Goal: Download file/media

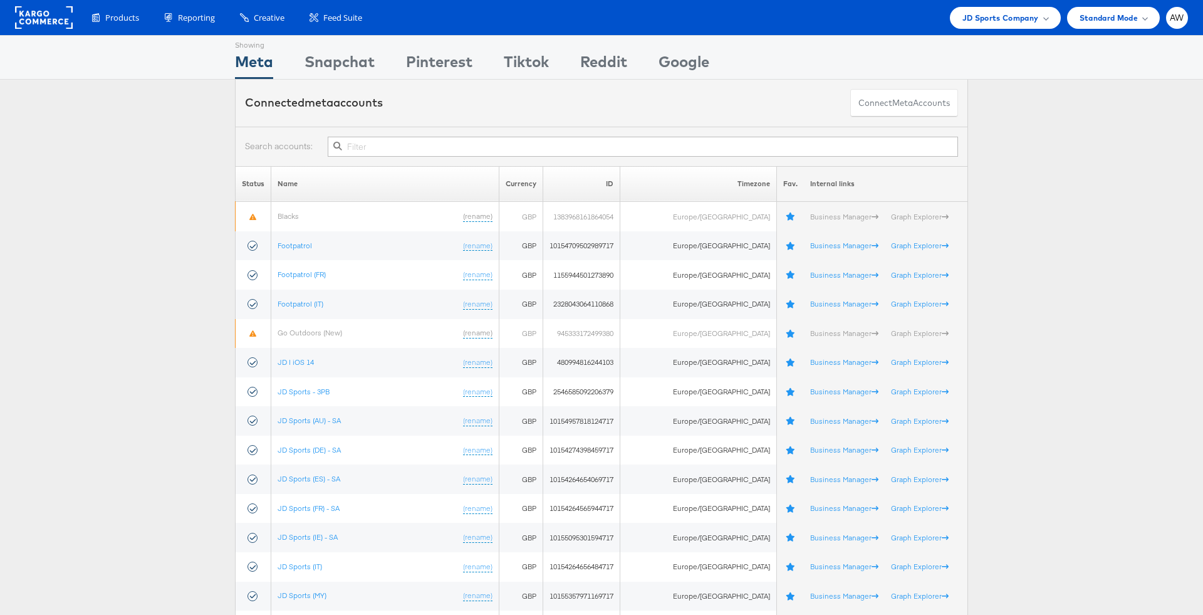
click at [497, 142] on input "text" at bounding box center [643, 147] width 630 height 20
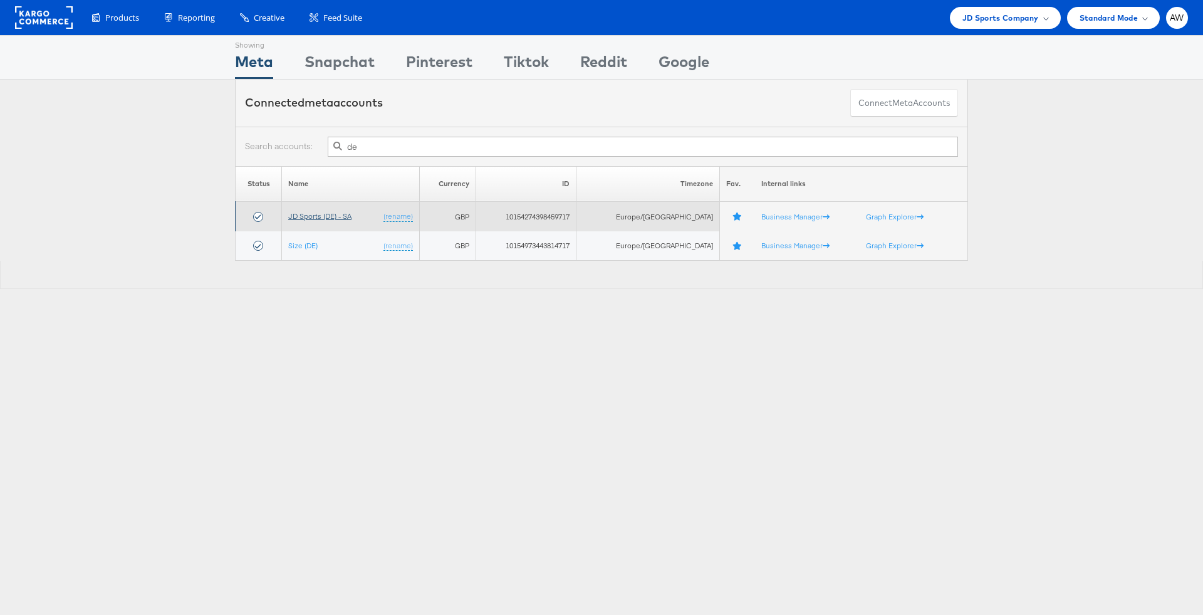
type input "de"
click at [345, 214] on link "JD Sports (DE) - SA" at bounding box center [319, 215] width 63 height 9
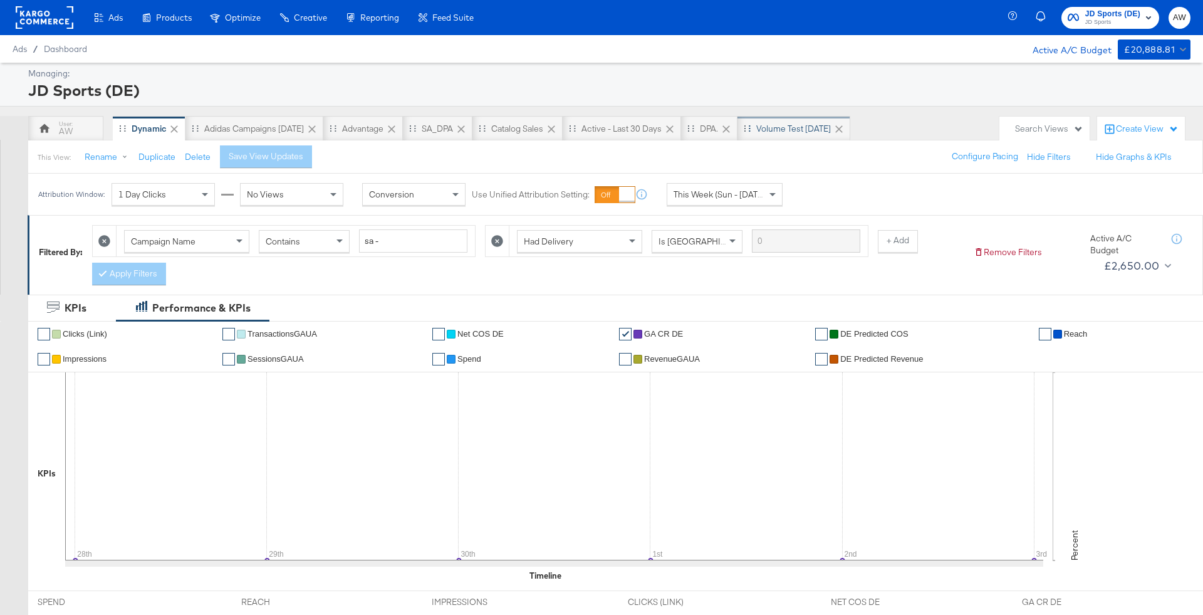
click at [831, 130] on div "Volume test Sep 25" at bounding box center [793, 129] width 75 height 12
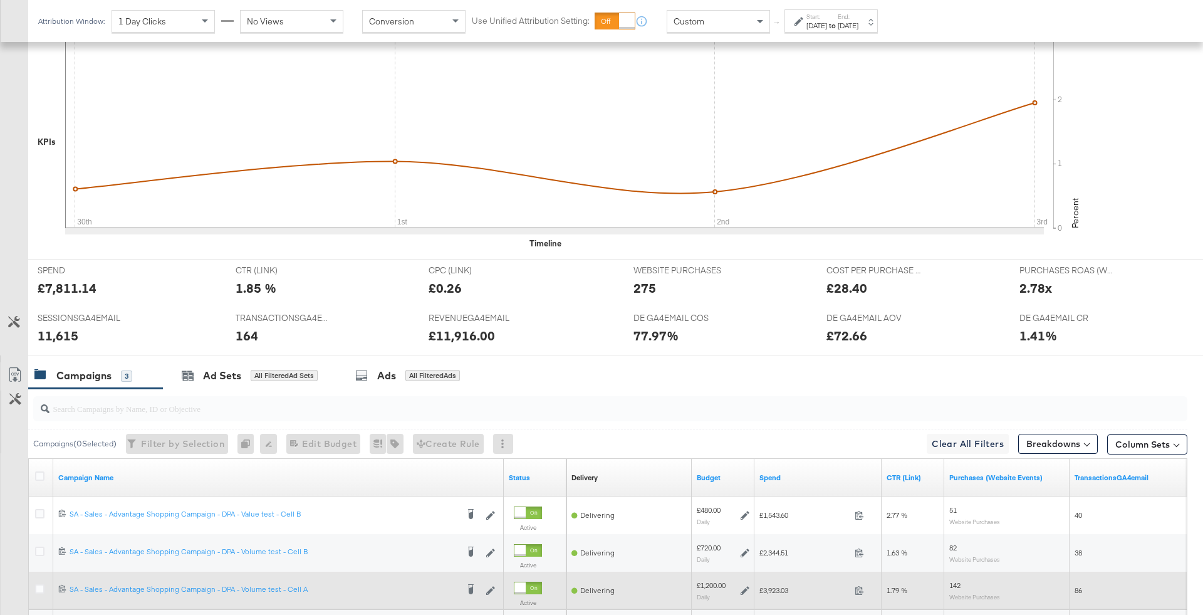
scroll to position [436, 0]
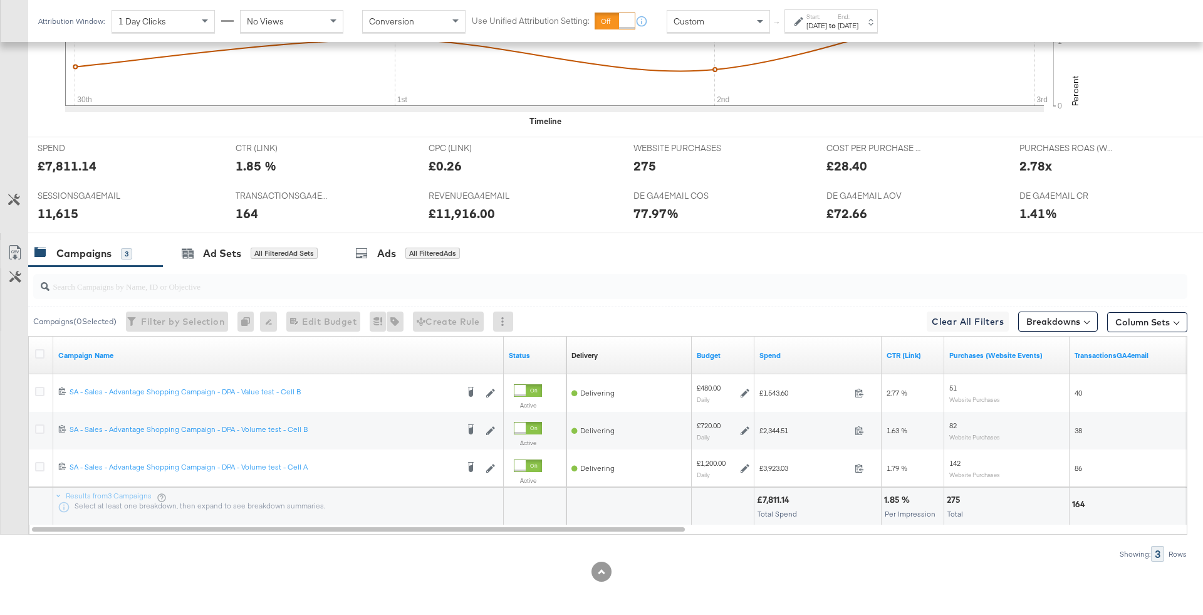
click at [858, 19] on label "End:" at bounding box center [847, 17] width 21 height 8
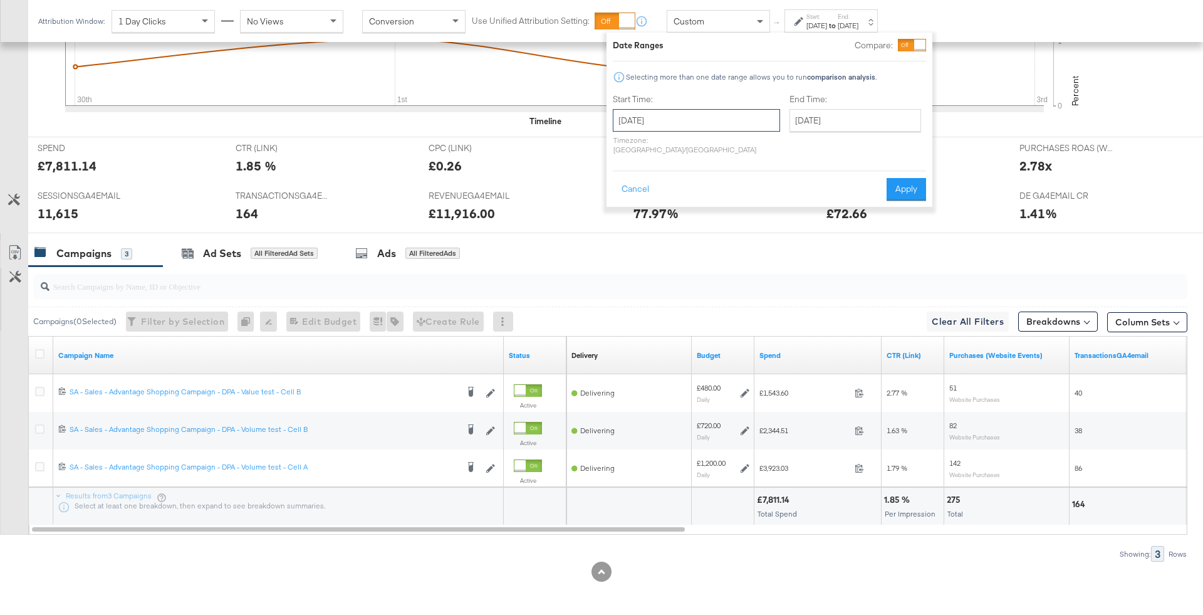
click at [723, 128] on input "September 30th 2025" at bounding box center [696, 120] width 167 height 23
click at [803, 111] on input "October 21st 2025" at bounding box center [855, 120] width 132 height 23
click at [878, 178] on td "2" at bounding box center [888, 184] width 21 height 18
type input "October 2nd 2025"
click at [895, 178] on button "Apply" at bounding box center [904, 189] width 39 height 23
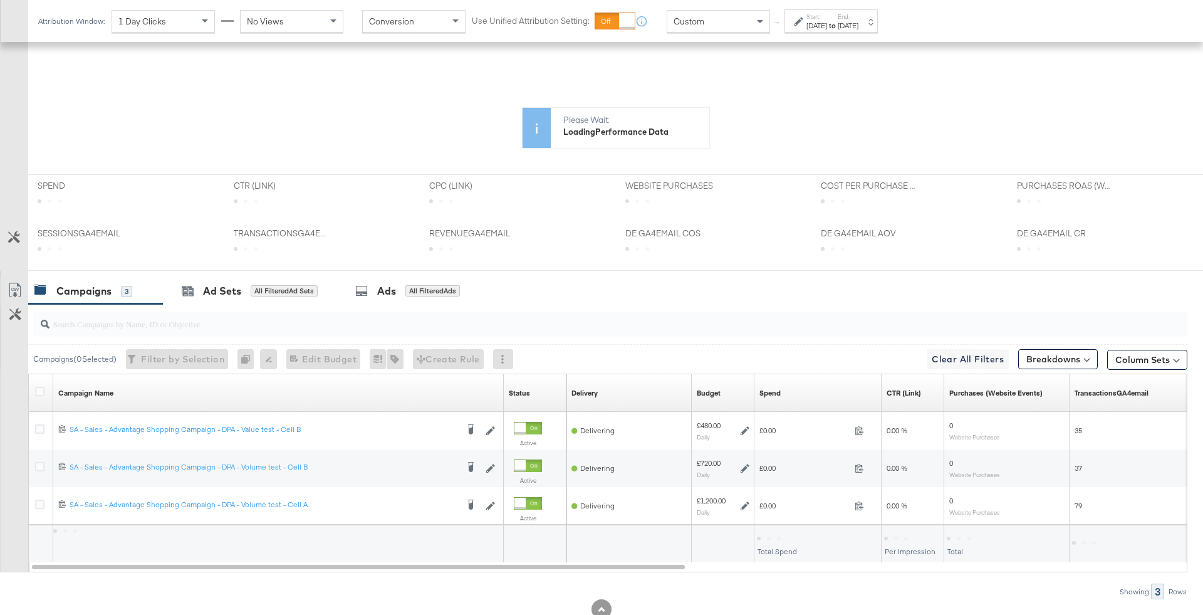
scroll to position [314, 0]
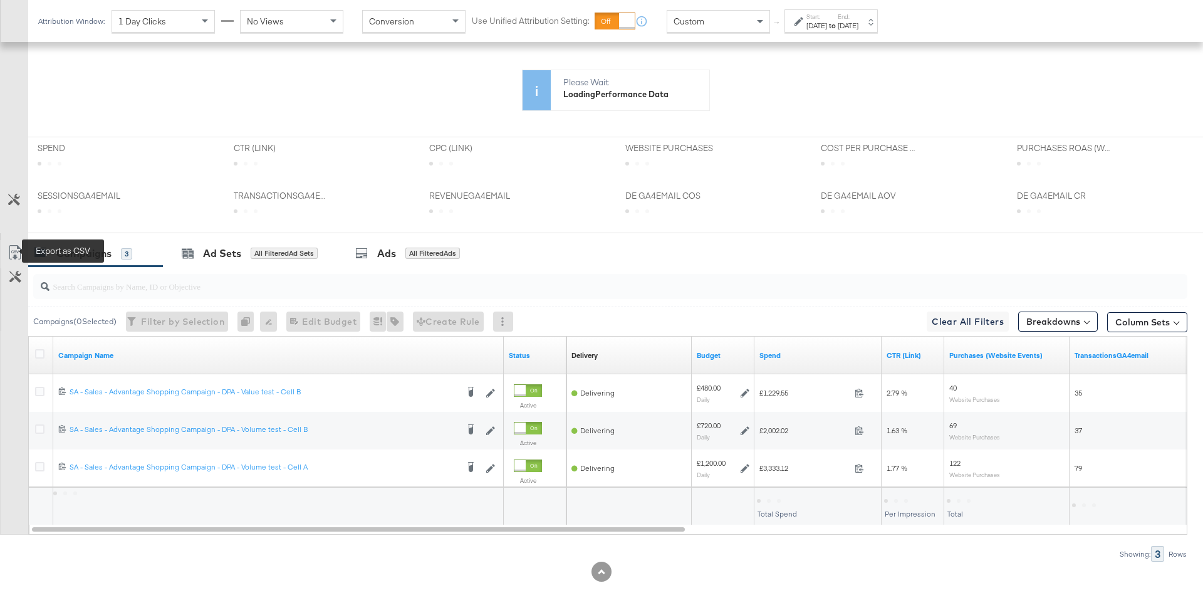
click at [15, 246] on icon at bounding box center [15, 252] width 15 height 15
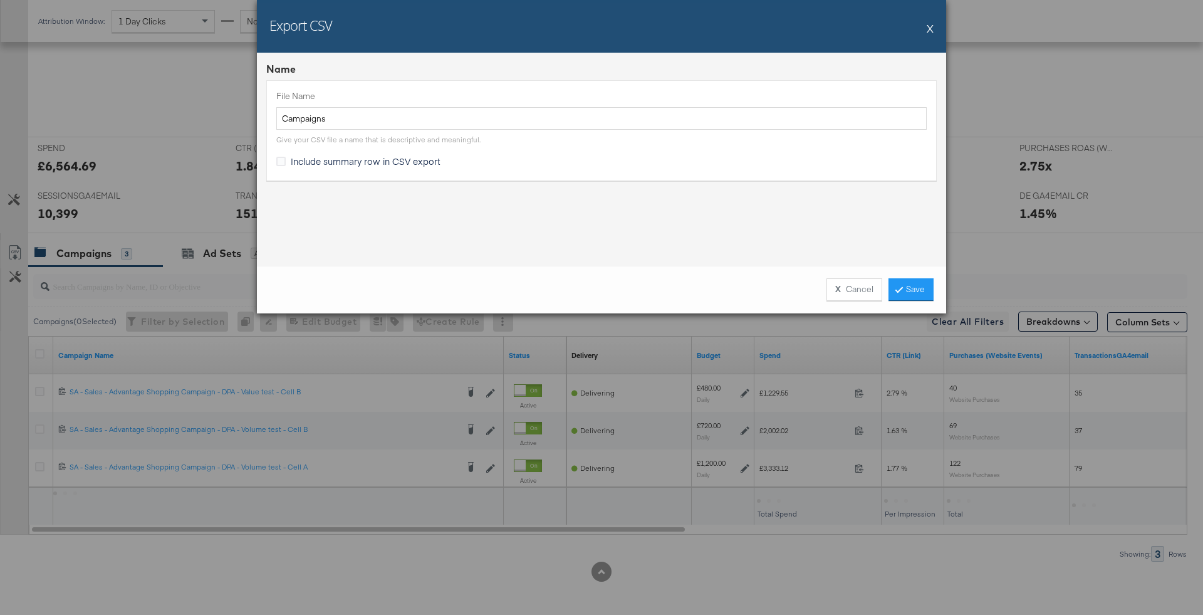
scroll to position [436, 0]
click at [917, 288] on link "Save" at bounding box center [910, 289] width 45 height 23
